Goal: Transaction & Acquisition: Purchase product/service

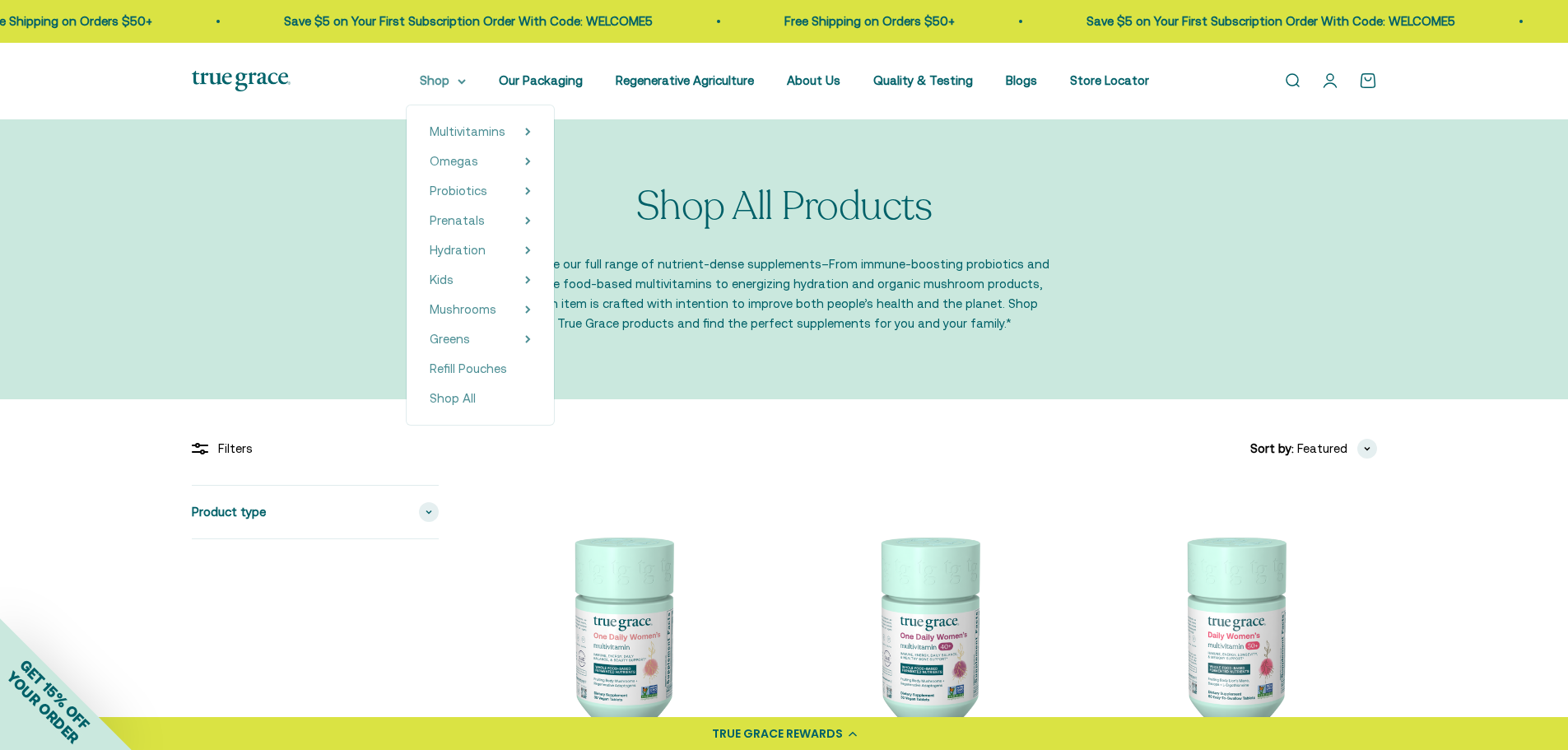
click at [466, 74] on summary "Shop" at bounding box center [442, 81] width 46 height 20
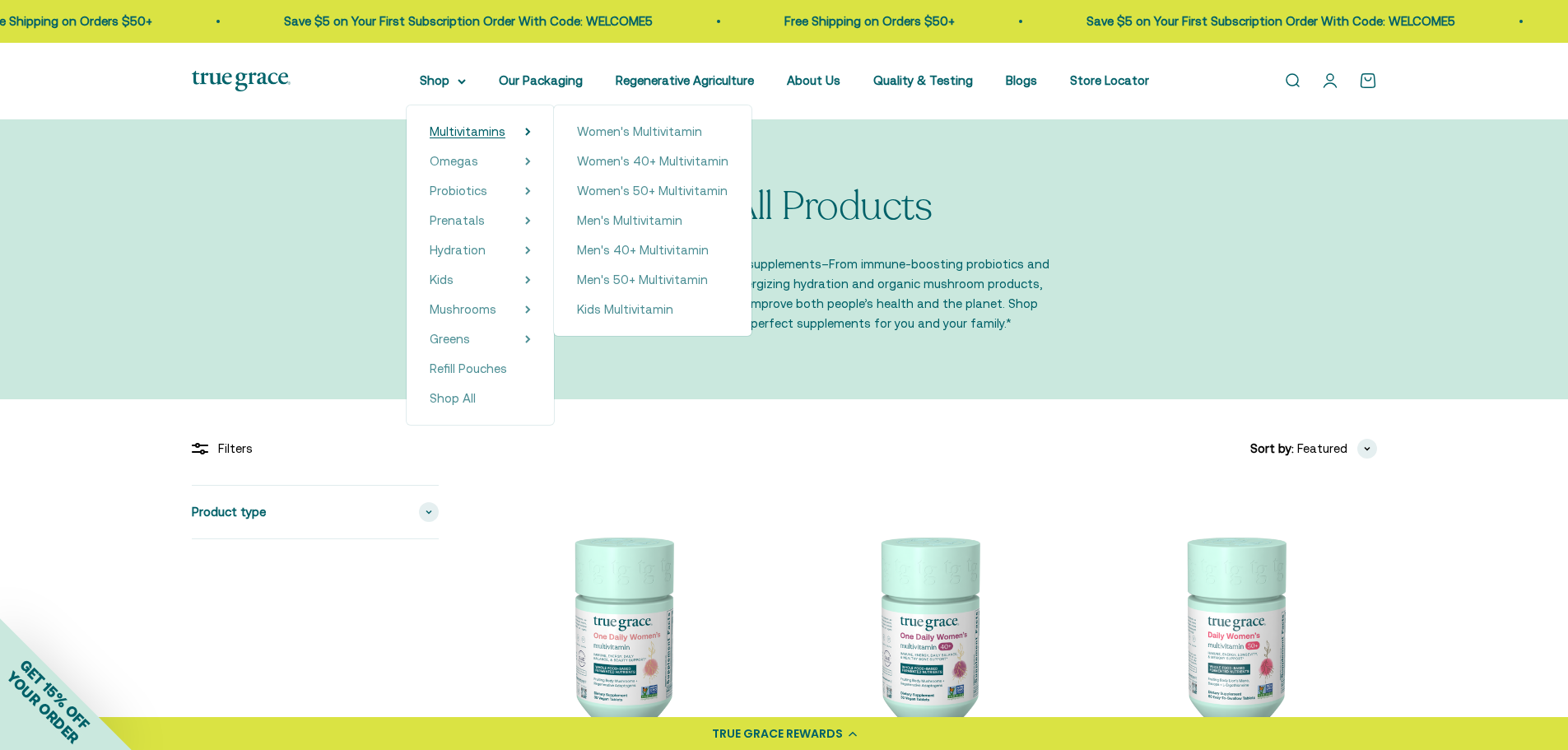
click at [464, 122] on link "Multivitamins" at bounding box center [467, 131] width 76 height 20
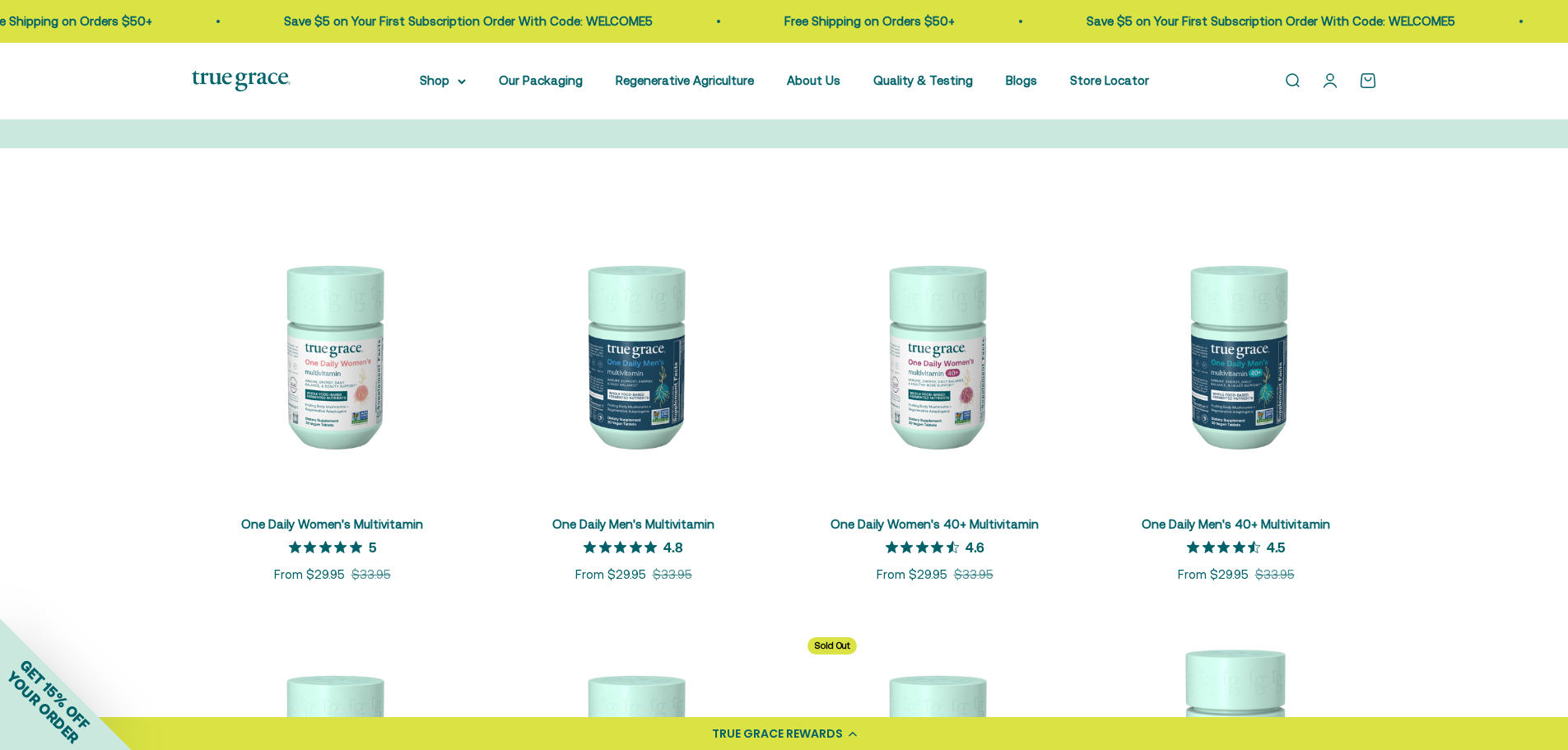
scroll to position [247, 0]
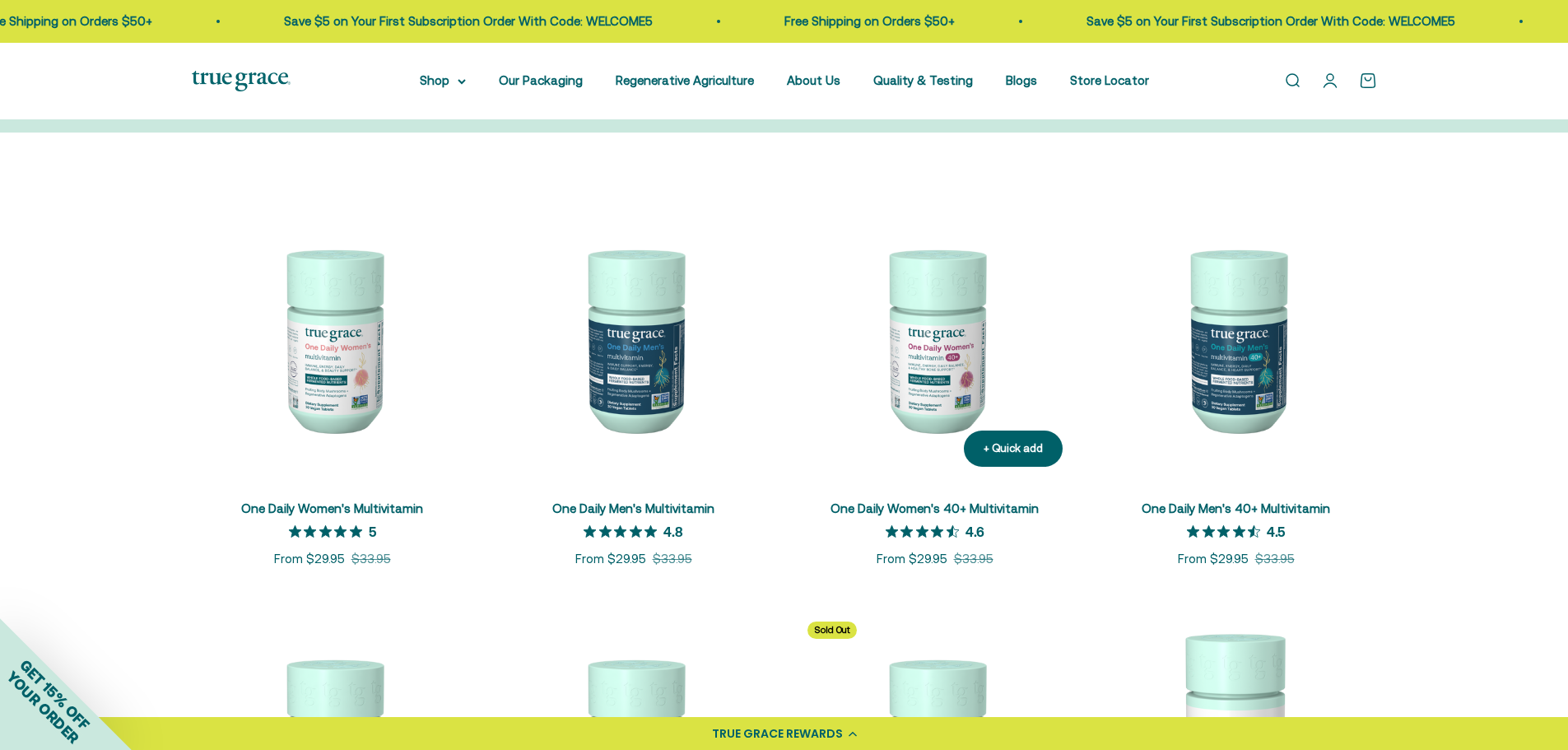
click at [976, 338] on img at bounding box center [935, 339] width 282 height 282
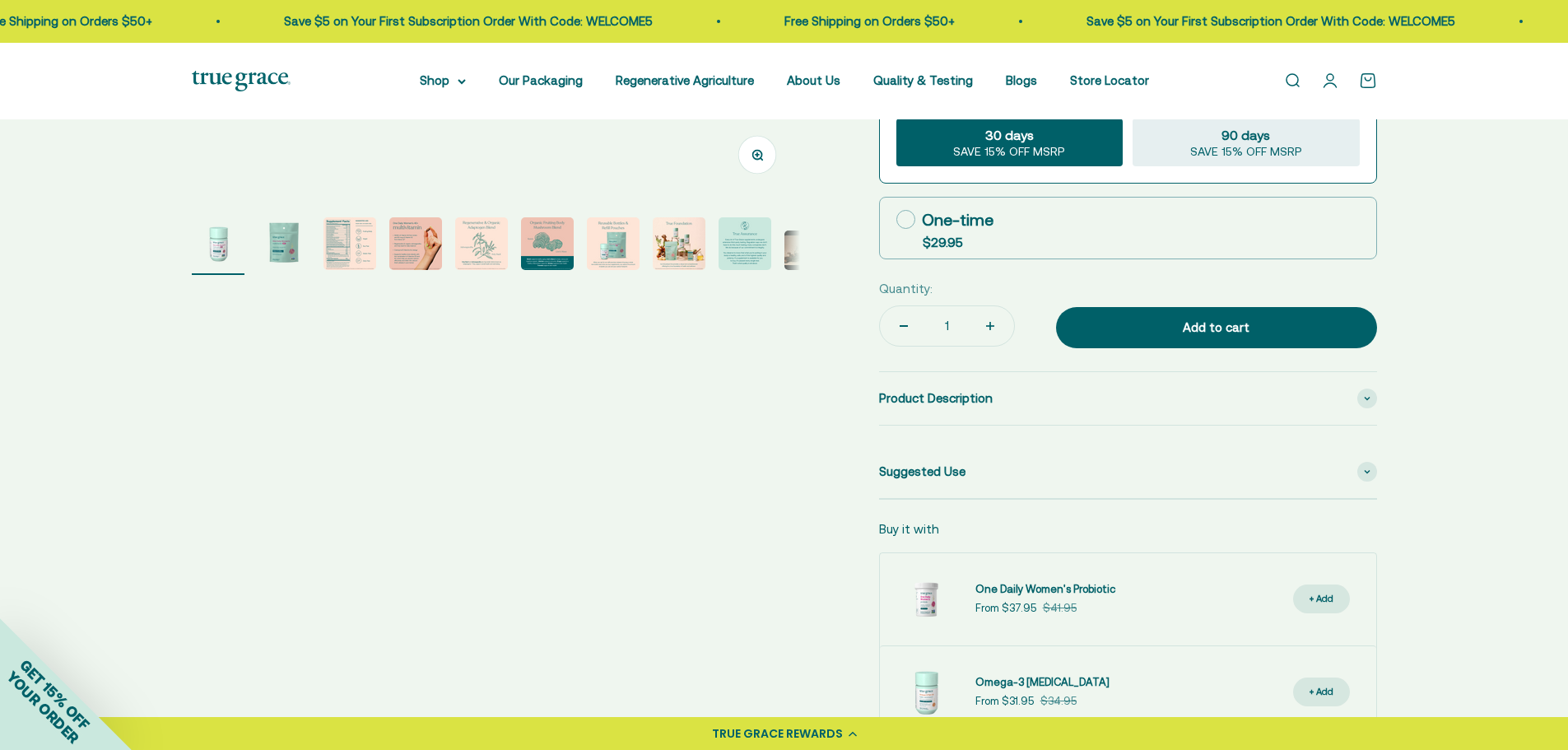
scroll to position [576, 0]
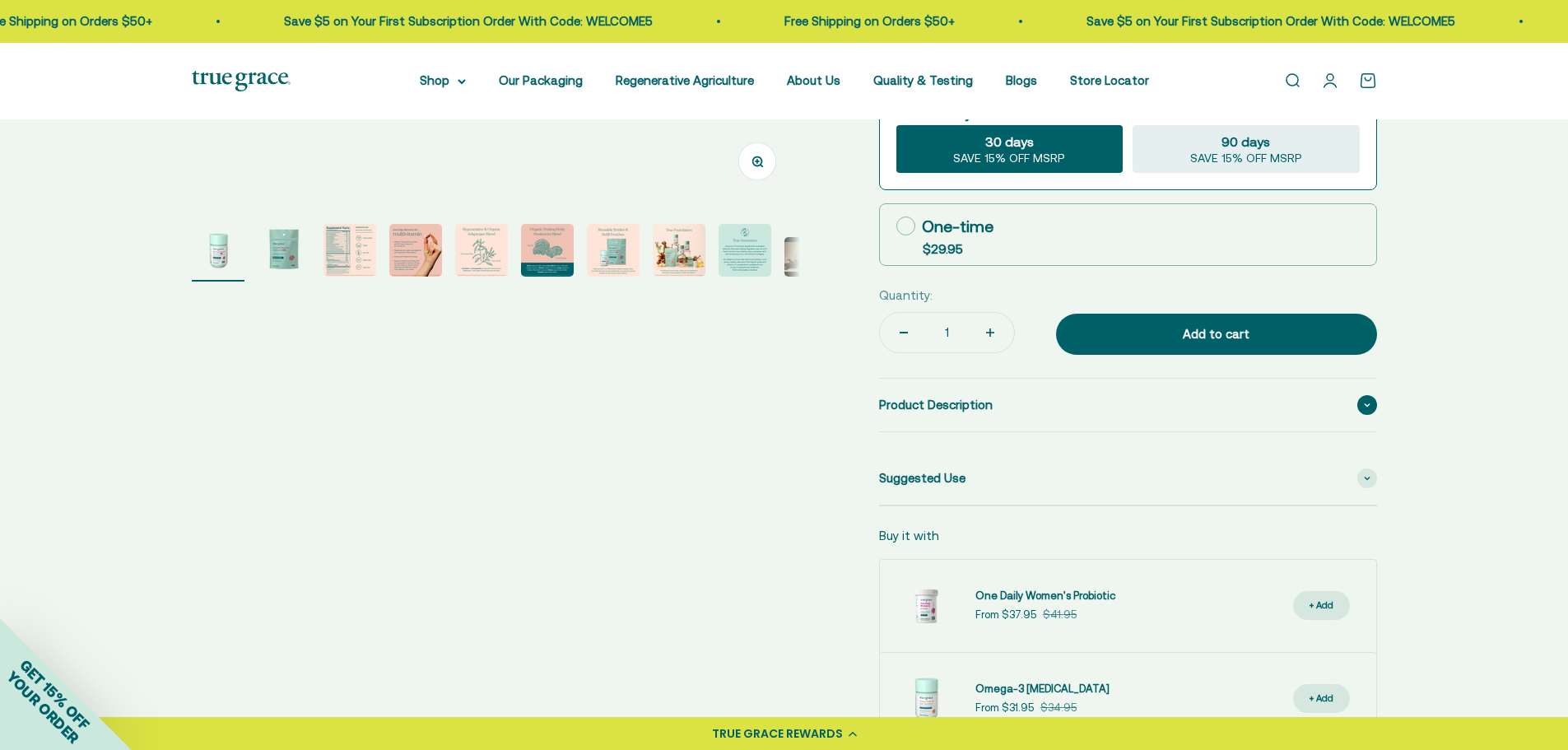
click at [1063, 415] on div "Product Description" at bounding box center [1128, 405] width 498 height 53
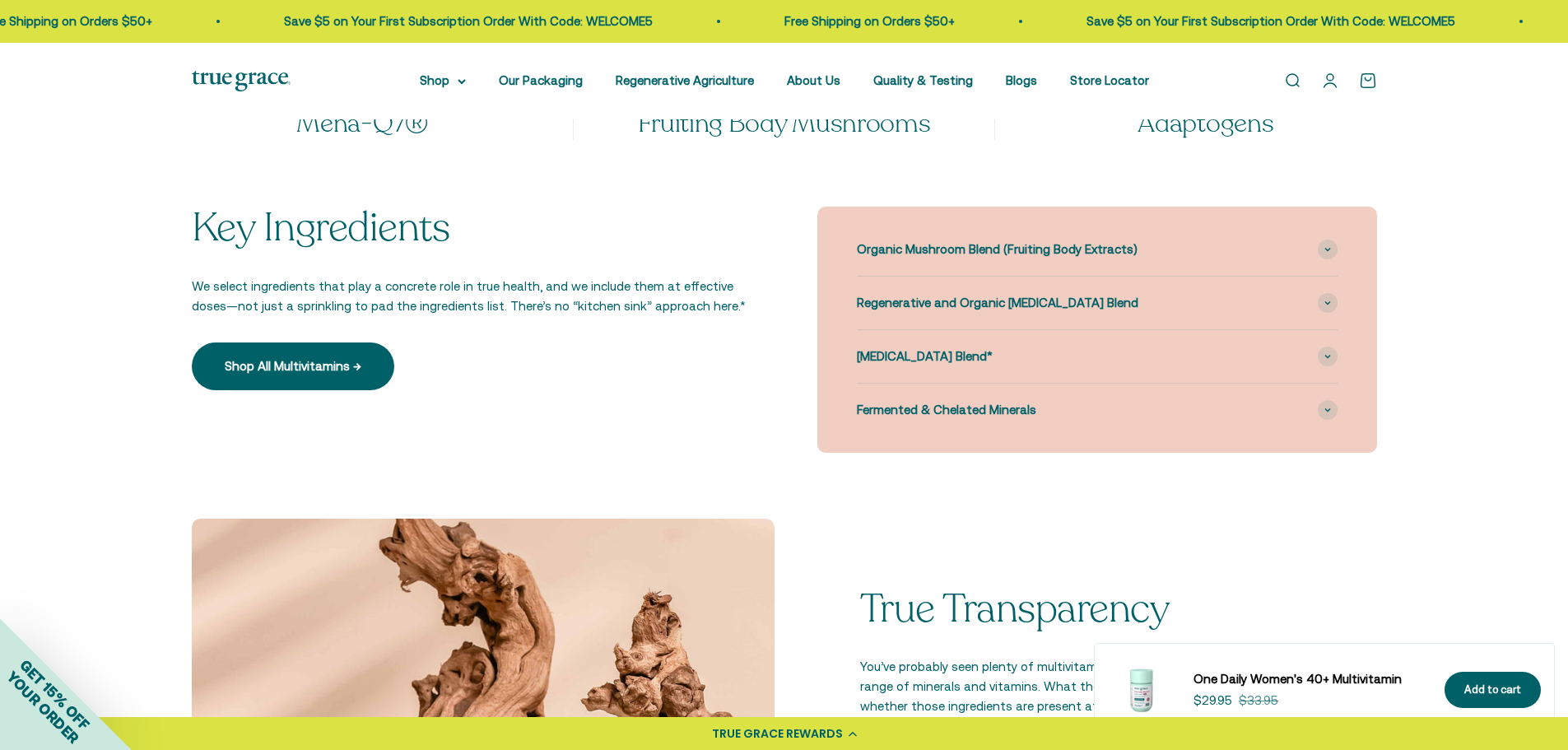
scroll to position [1811, 0]
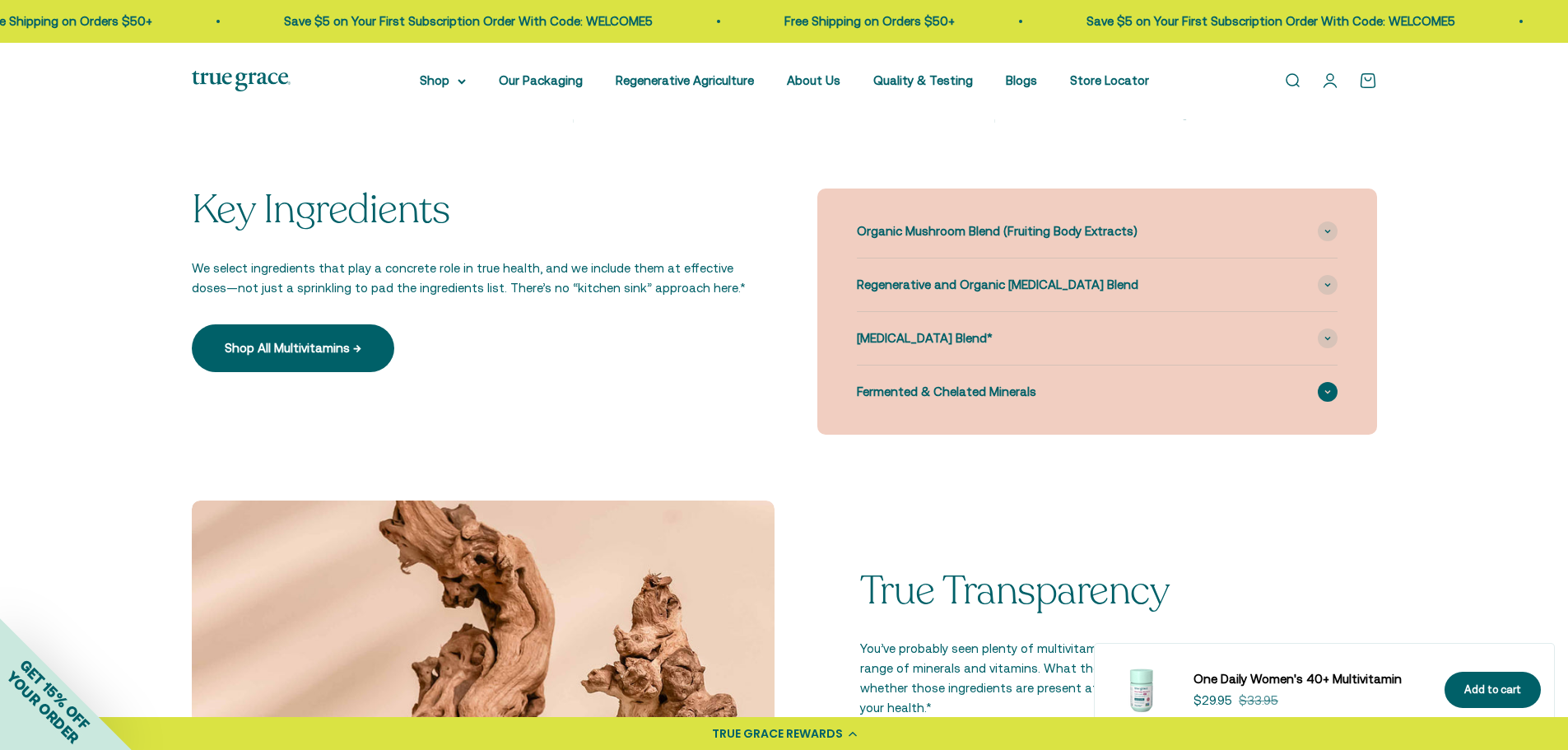
click at [1040, 392] on div "Fermented & Chelated Minerals" at bounding box center [1097, 391] width 481 height 53
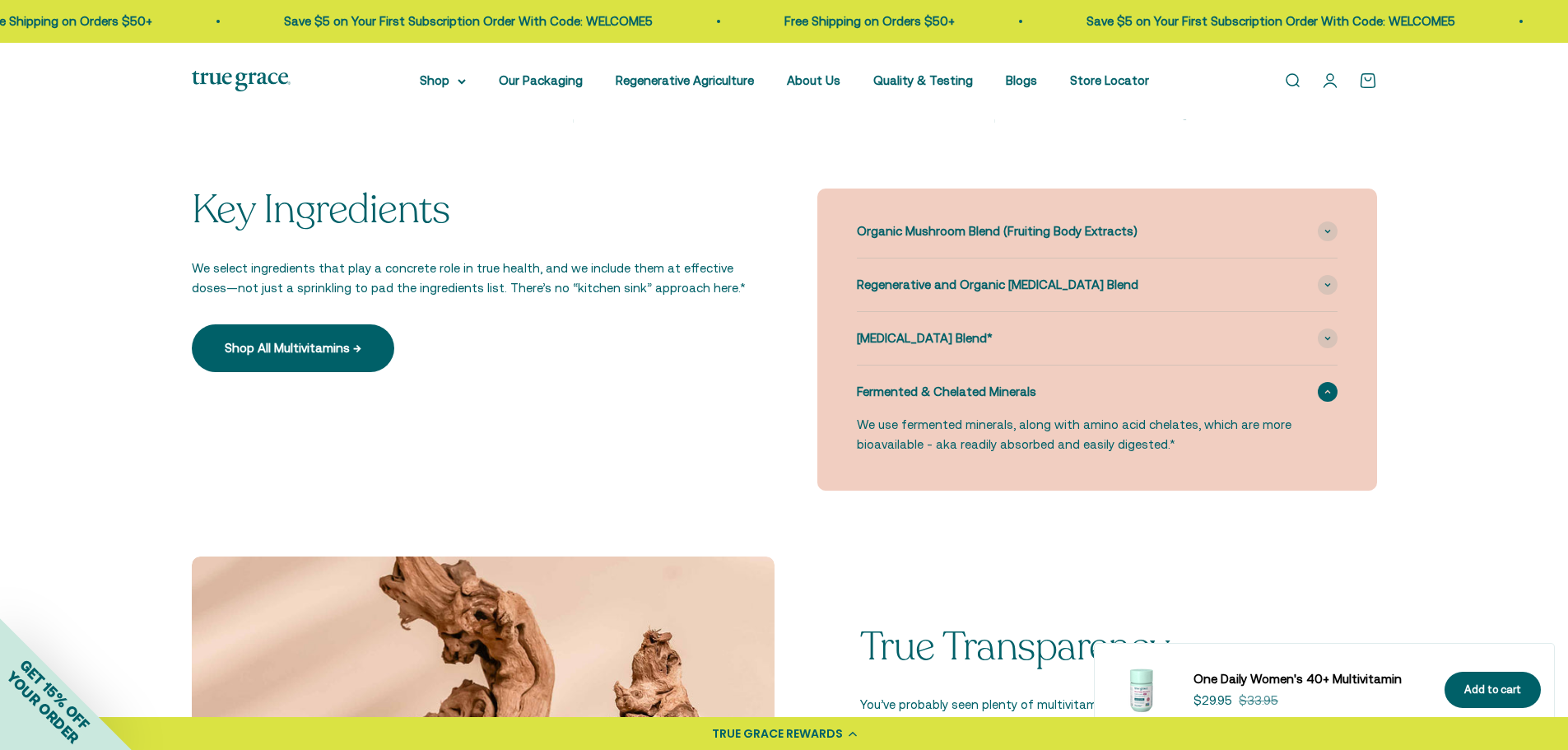
click at [1040, 391] on div "Fermented & Chelated Minerals" at bounding box center [1097, 391] width 481 height 53
